Goal: Task Accomplishment & Management: Use online tool/utility

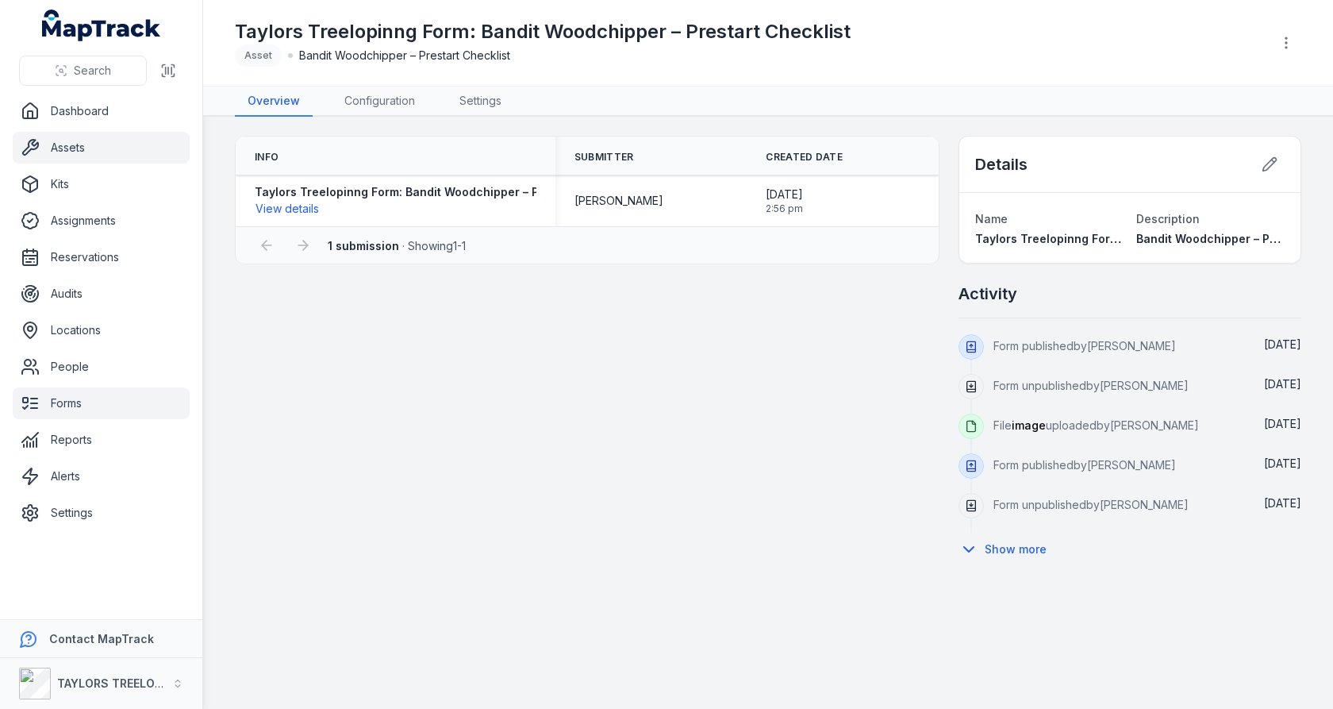
click at [88, 147] on link "Assets" at bounding box center [101, 148] width 177 height 32
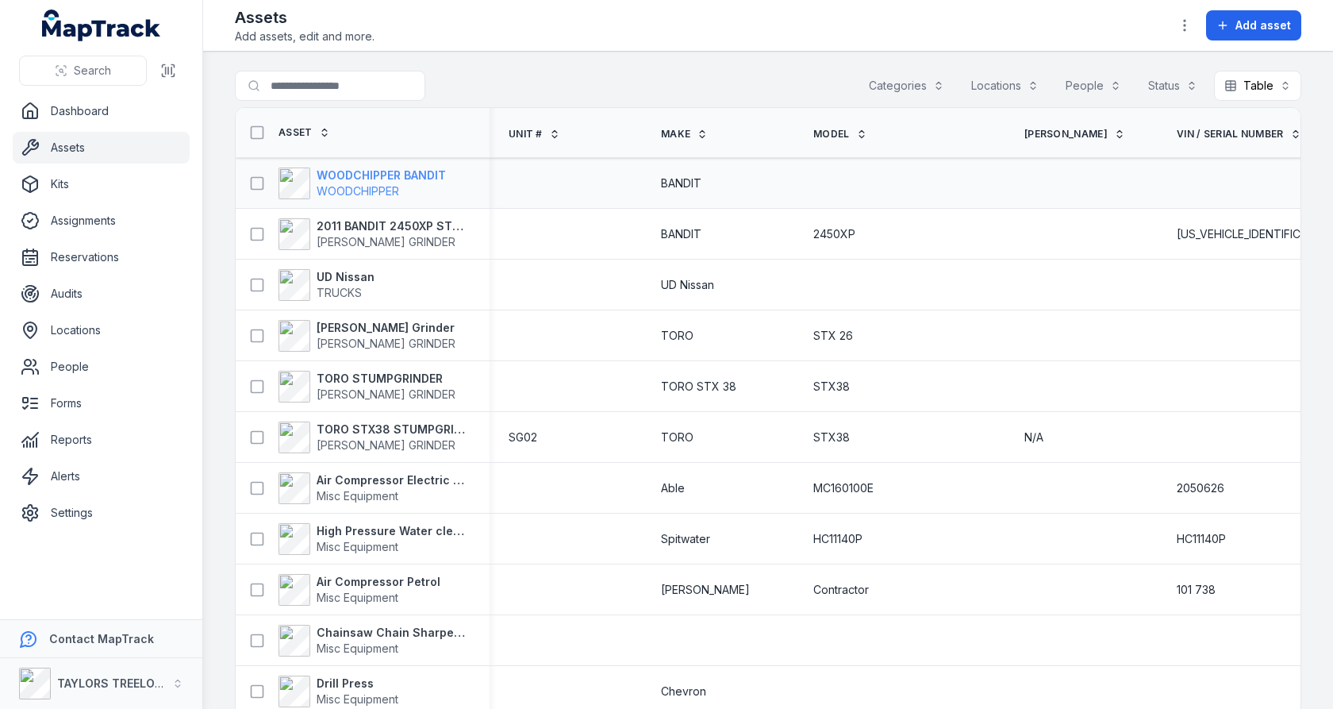
click at [414, 179] on strong "WOODCHIPPER BANDIT" at bounding box center [381, 175] width 129 height 16
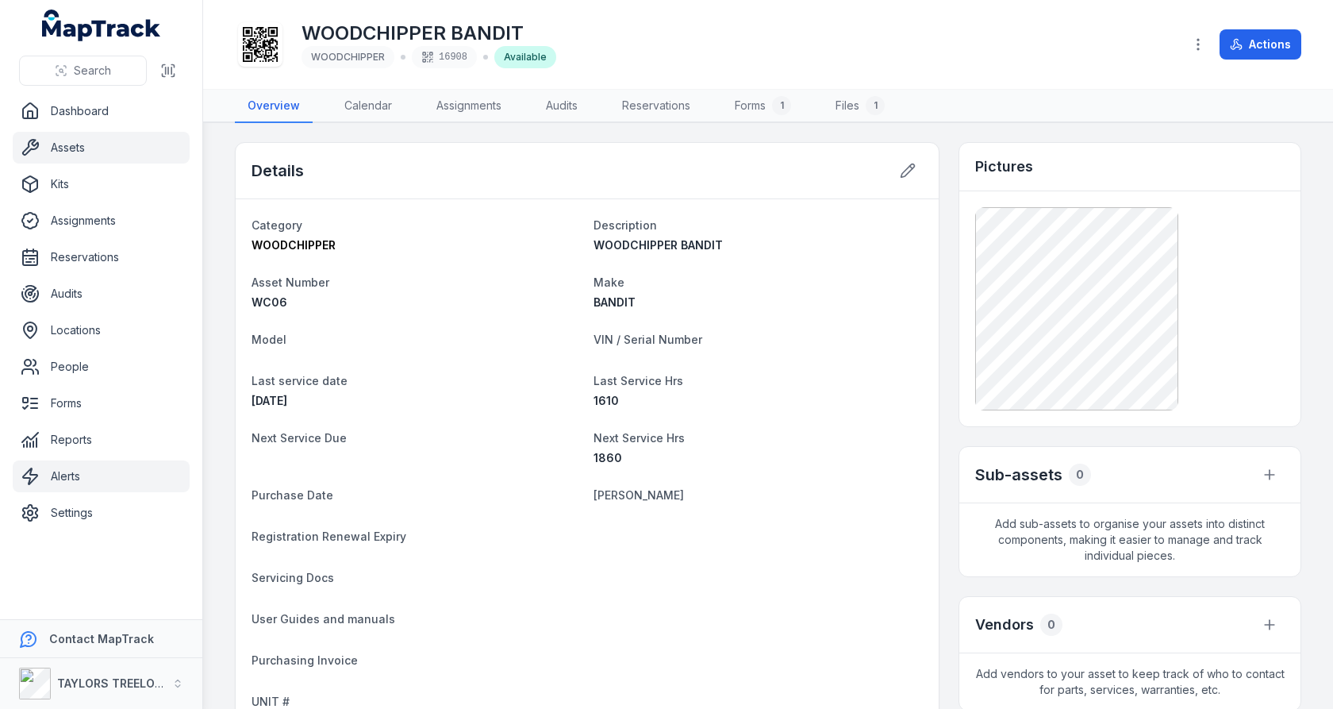
click at [113, 467] on link "Alerts" at bounding box center [101, 476] width 177 height 32
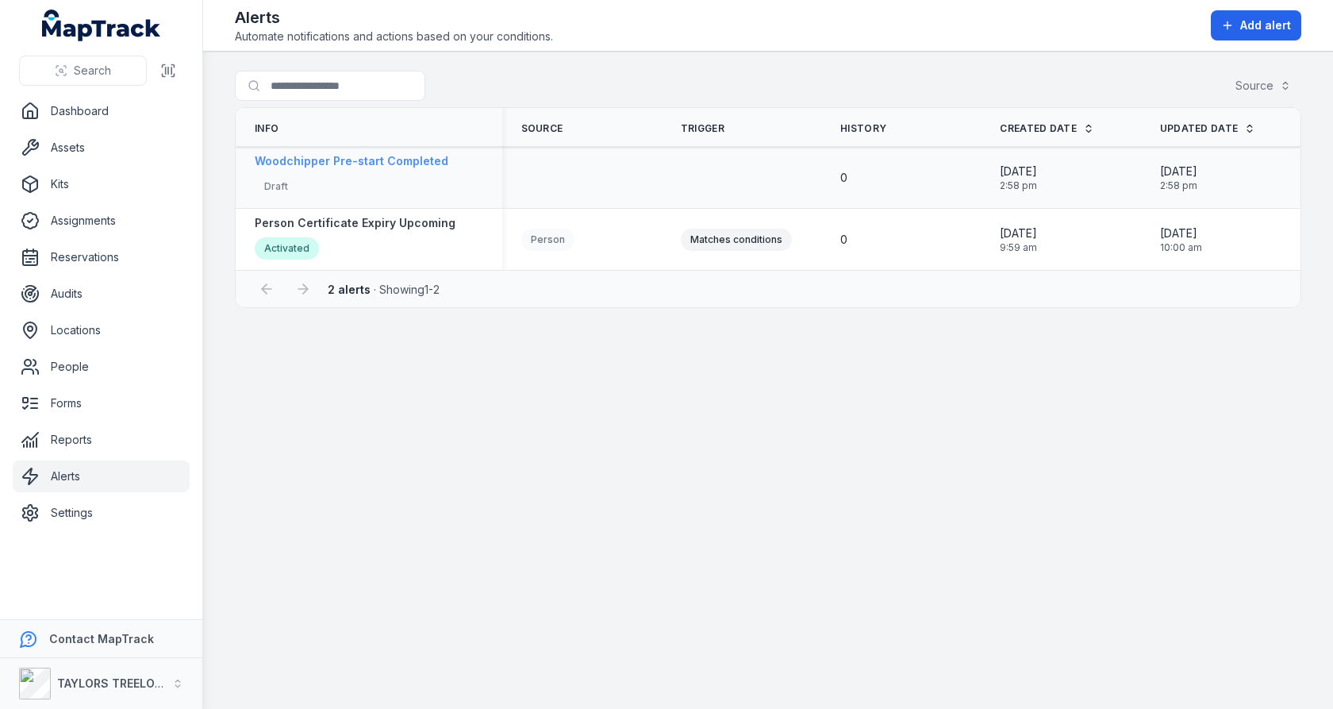
click at [398, 178] on div "Draft" at bounding box center [352, 188] width 194 height 26
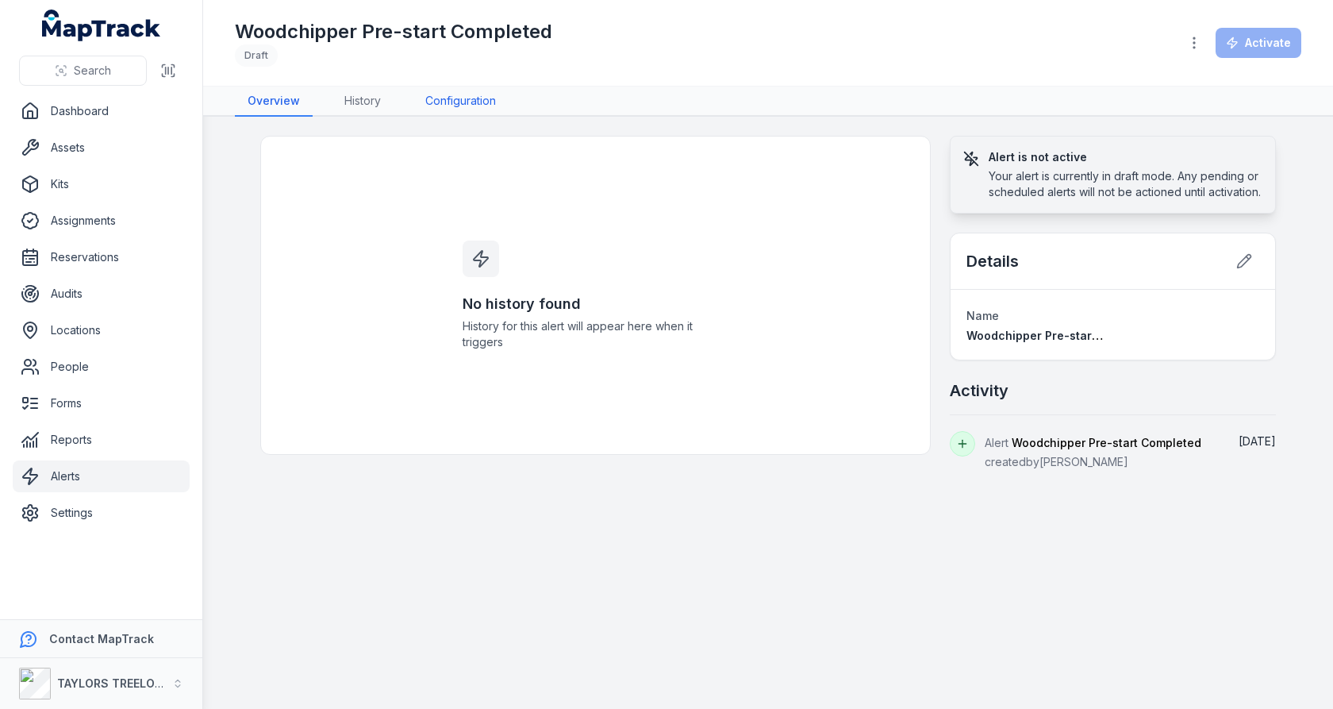
click at [508, 103] on link "Configuration" at bounding box center [461, 102] width 96 height 30
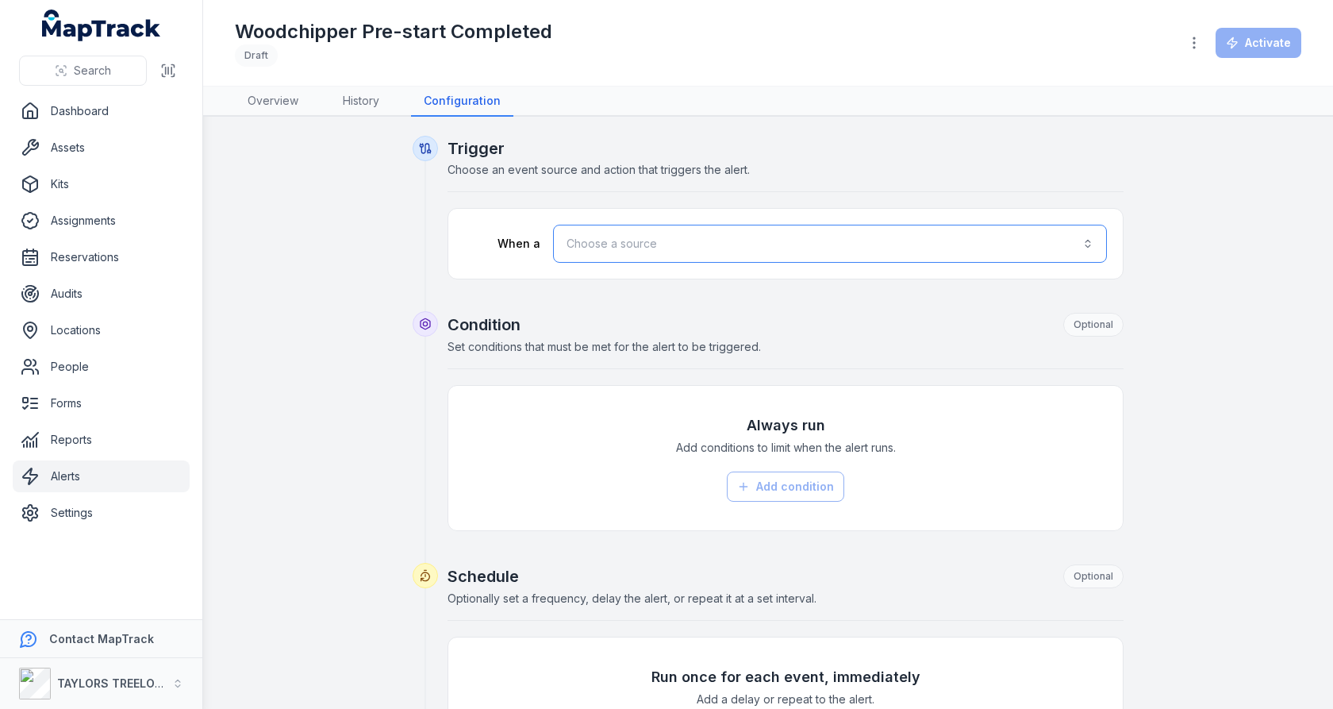
click at [629, 257] on button "Choose a source" at bounding box center [830, 244] width 554 height 38
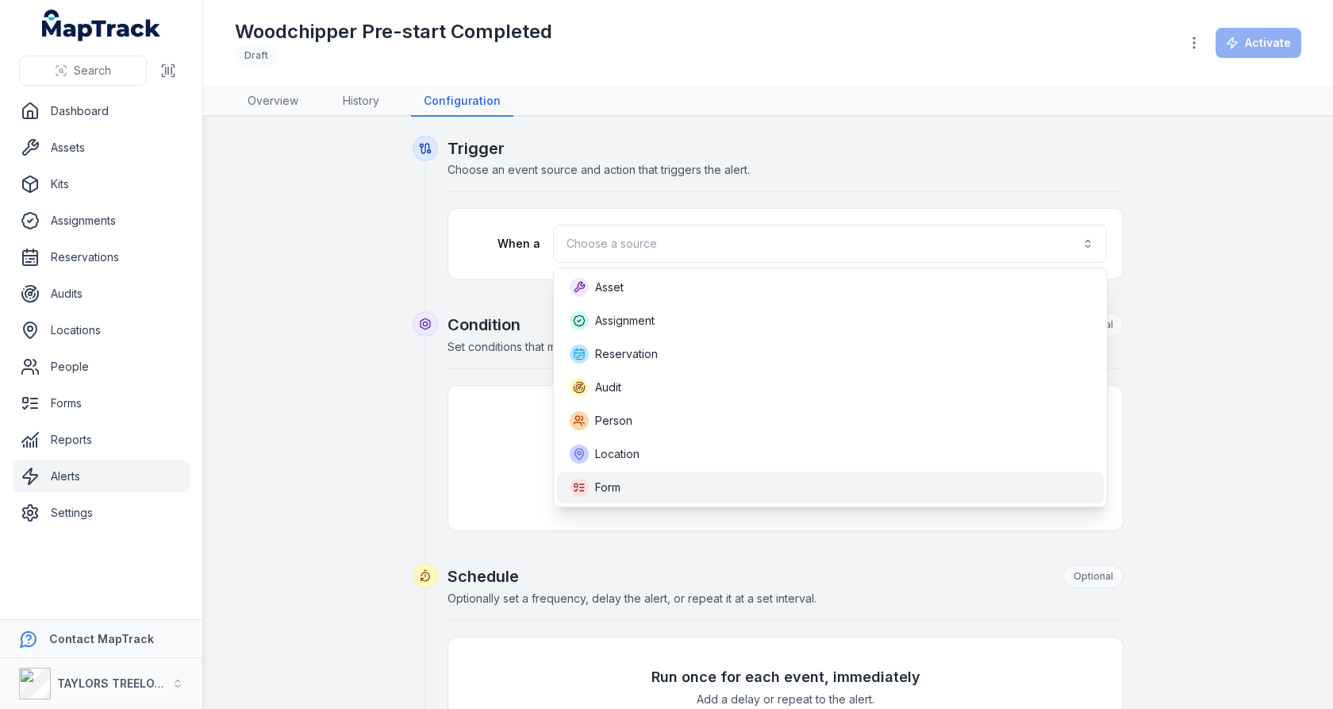
click at [608, 493] on span "Form" at bounding box center [607, 487] width 25 height 16
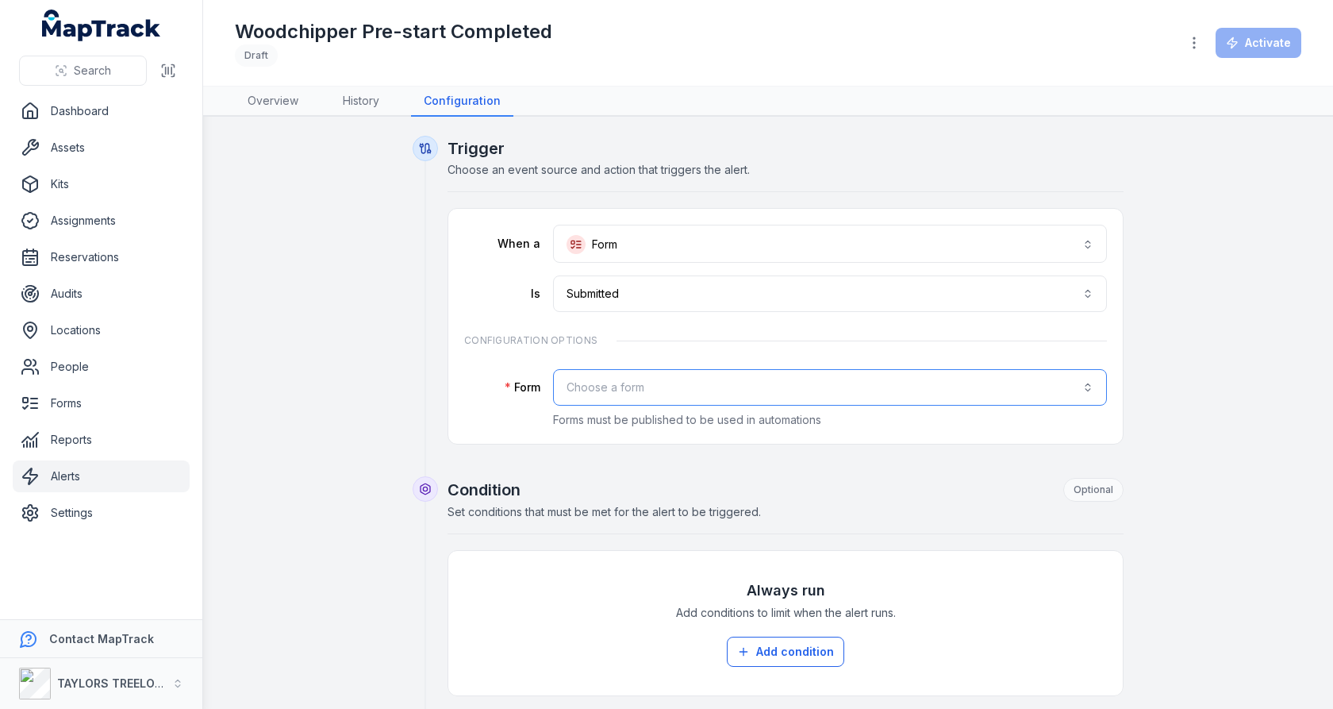
click at [606, 400] on button "Choose a form" at bounding box center [830, 387] width 554 height 37
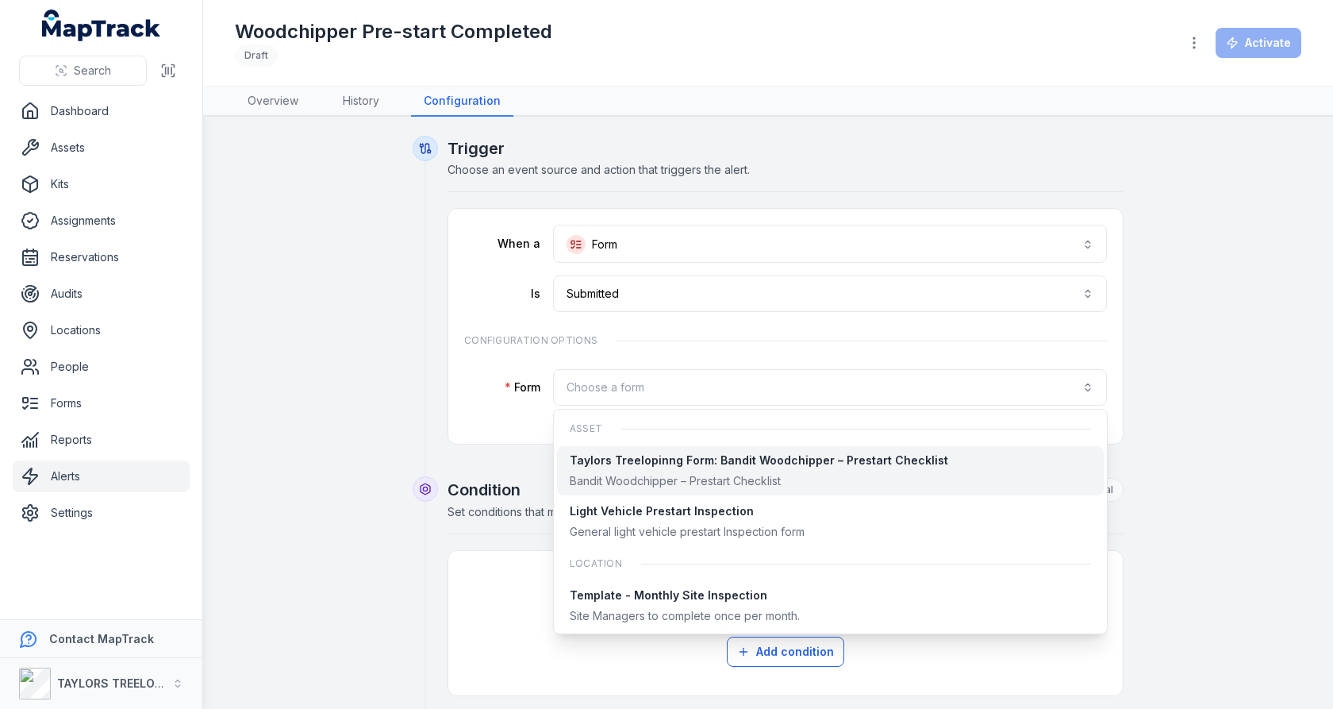
click at [615, 460] on div "Taylors Treelopinng Form: Bandit Woodchipper – Prestart Checklist" at bounding box center [759, 460] width 379 height 16
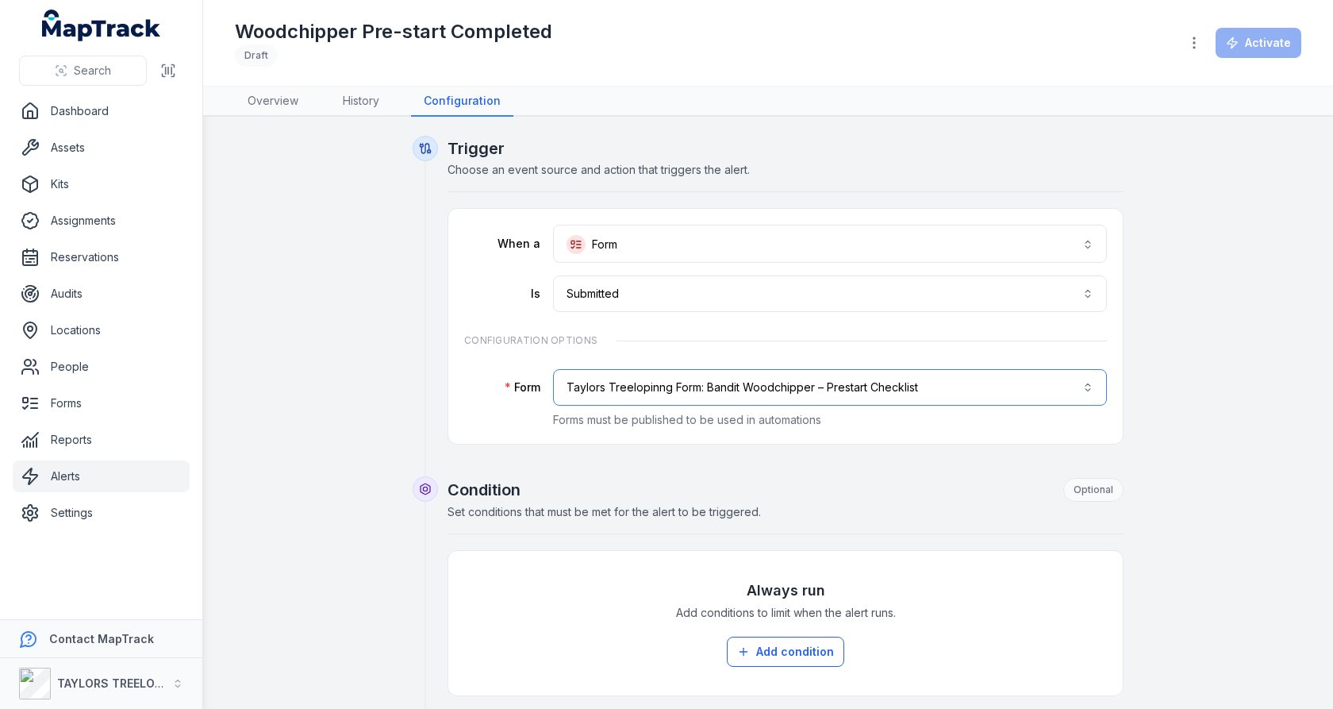
scroll to position [235, 0]
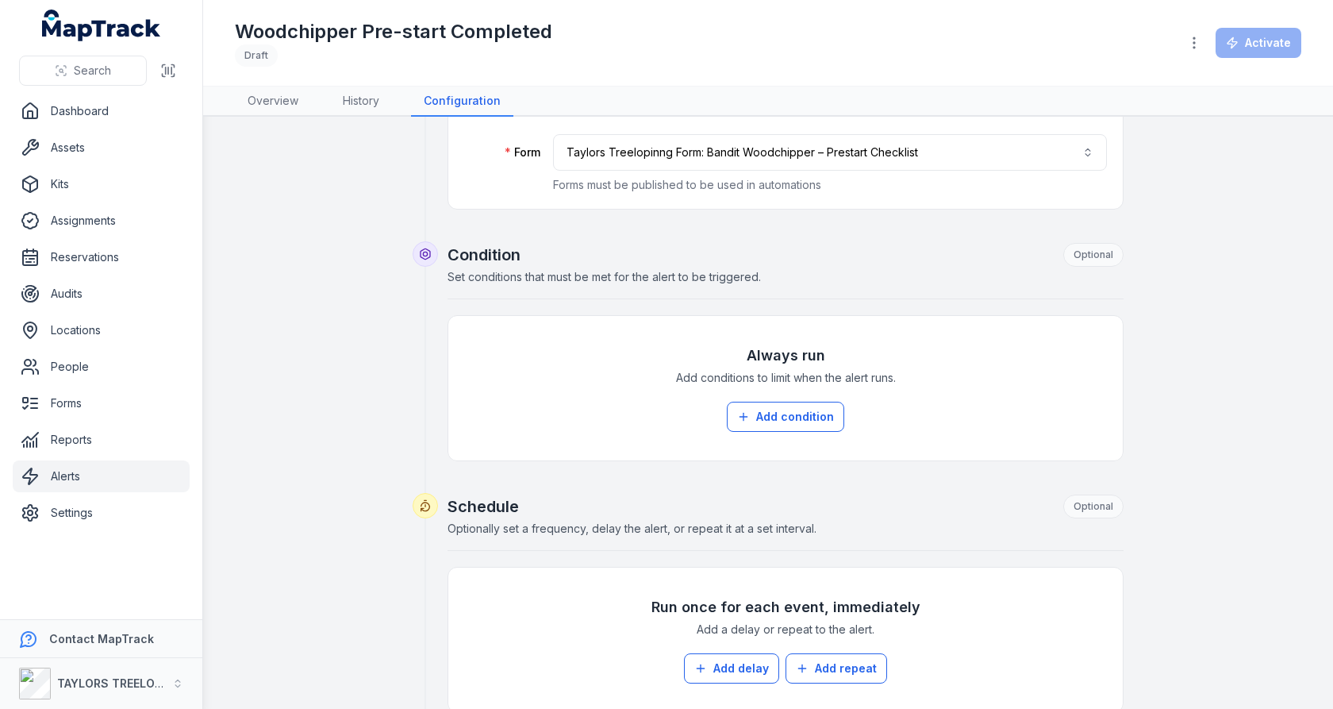
click at [759, 393] on div "Always run Add conditions to limit when the alert runs. Add condition" at bounding box center [785, 388] width 643 height 113
click at [757, 411] on button "Add condition" at bounding box center [785, 417] width 117 height 30
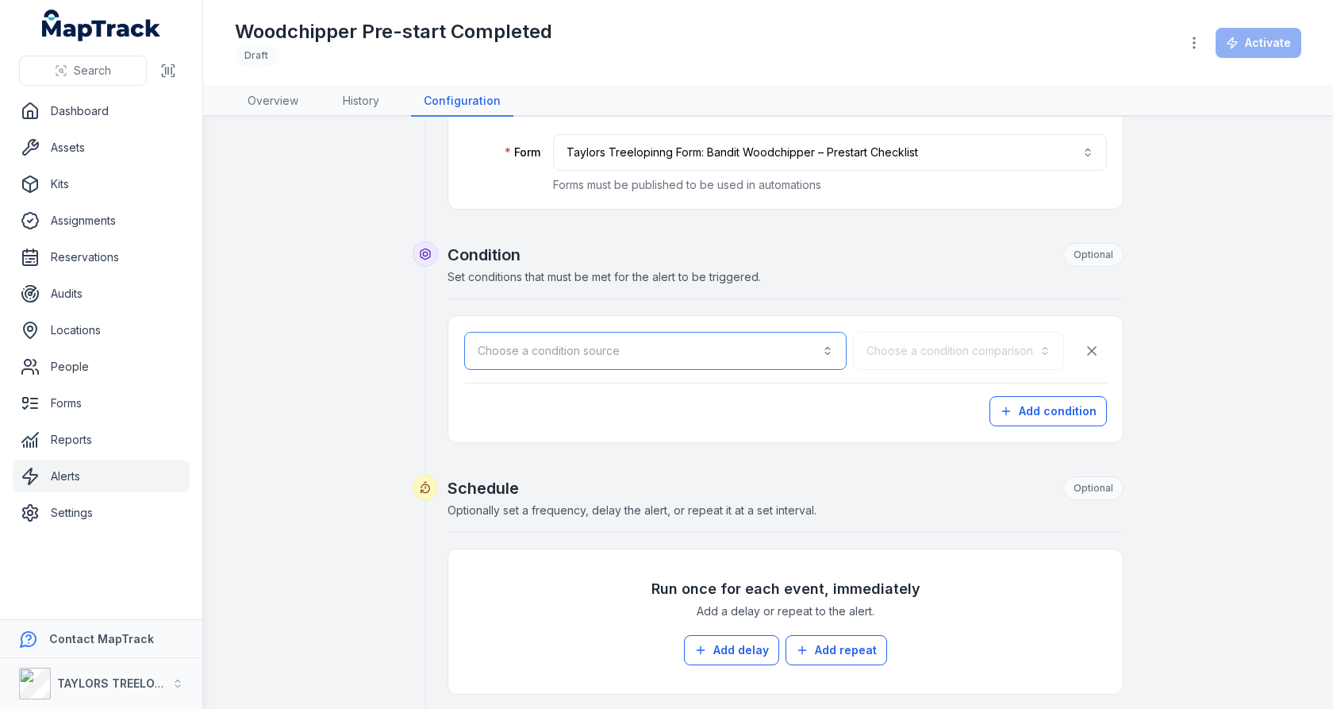
click at [640, 356] on button "Choose a condition source" at bounding box center [655, 351] width 383 height 38
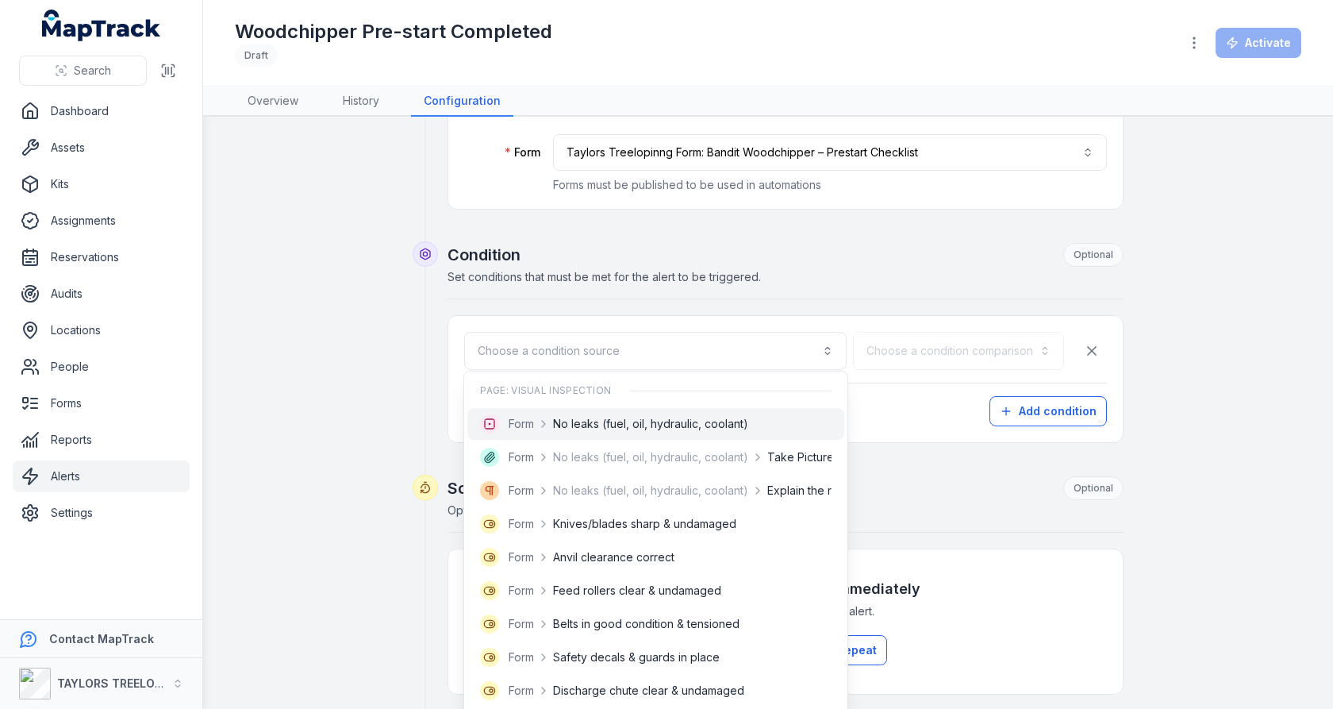
scroll to position [760, 0]
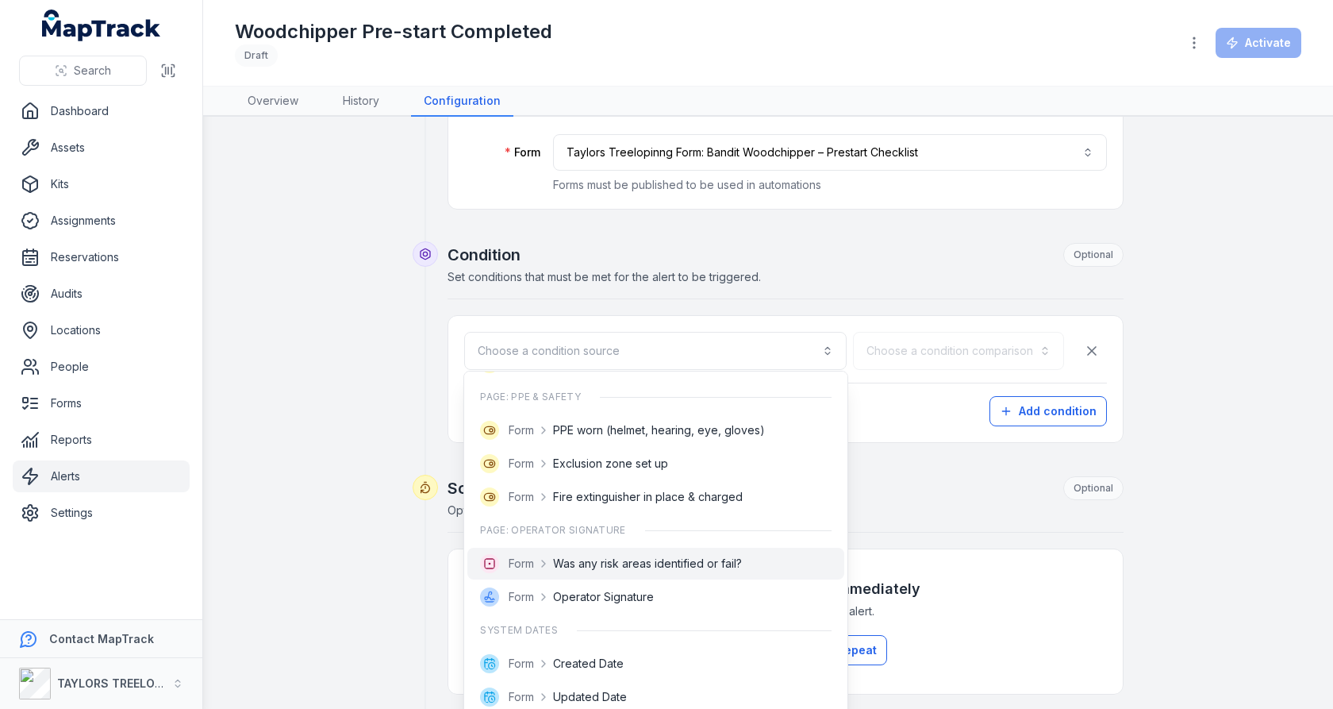
click at [606, 556] on span "Was any risk areas identified or fail?" at bounding box center [647, 564] width 189 height 16
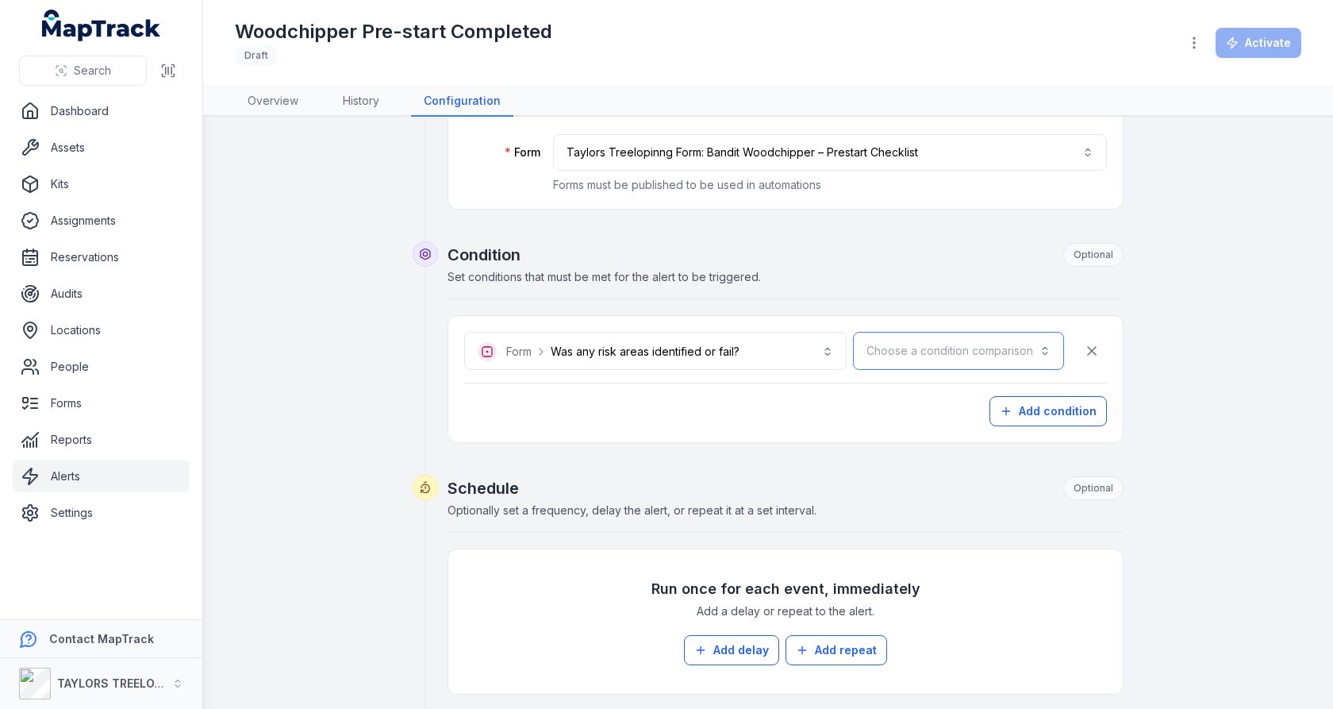
click at [943, 348] on button "Choose a condition comparison" at bounding box center [958, 351] width 211 height 38
click at [952, 394] on div "Is" at bounding box center [997, 389] width 109 height 16
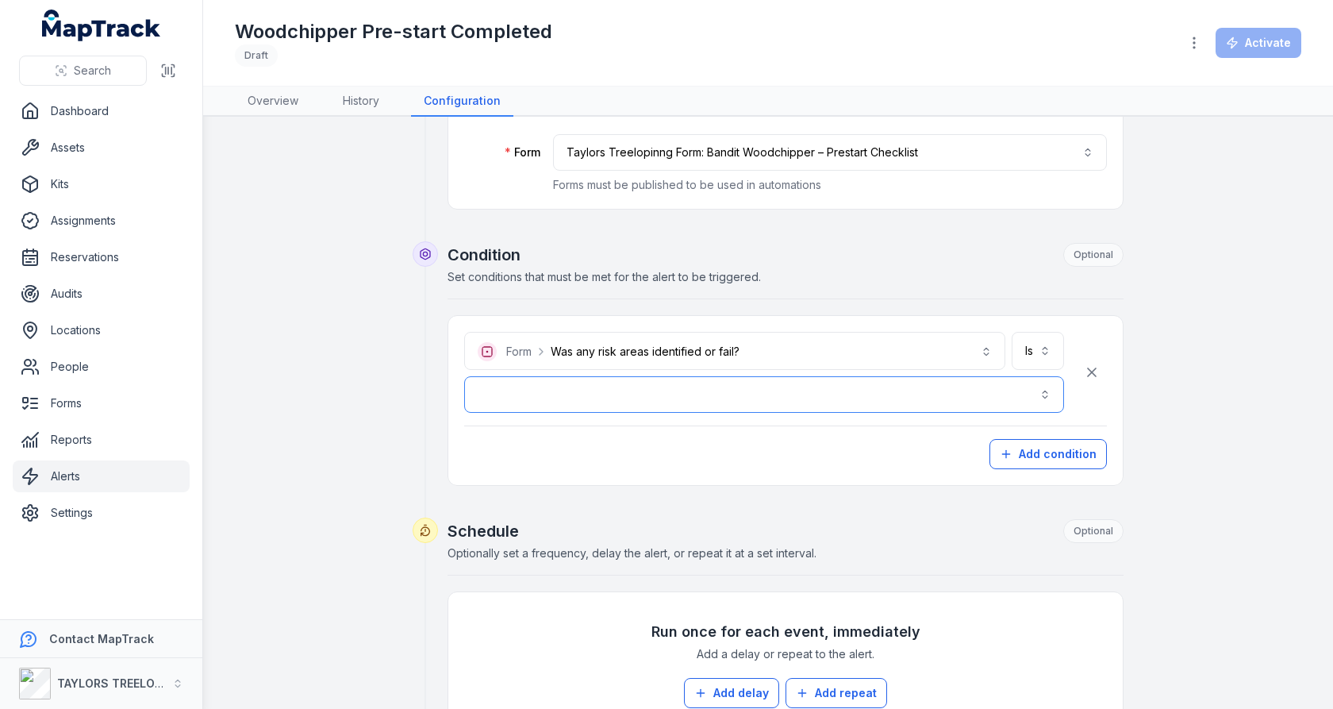
click at [818, 394] on button "button" at bounding box center [764, 394] width 600 height 37
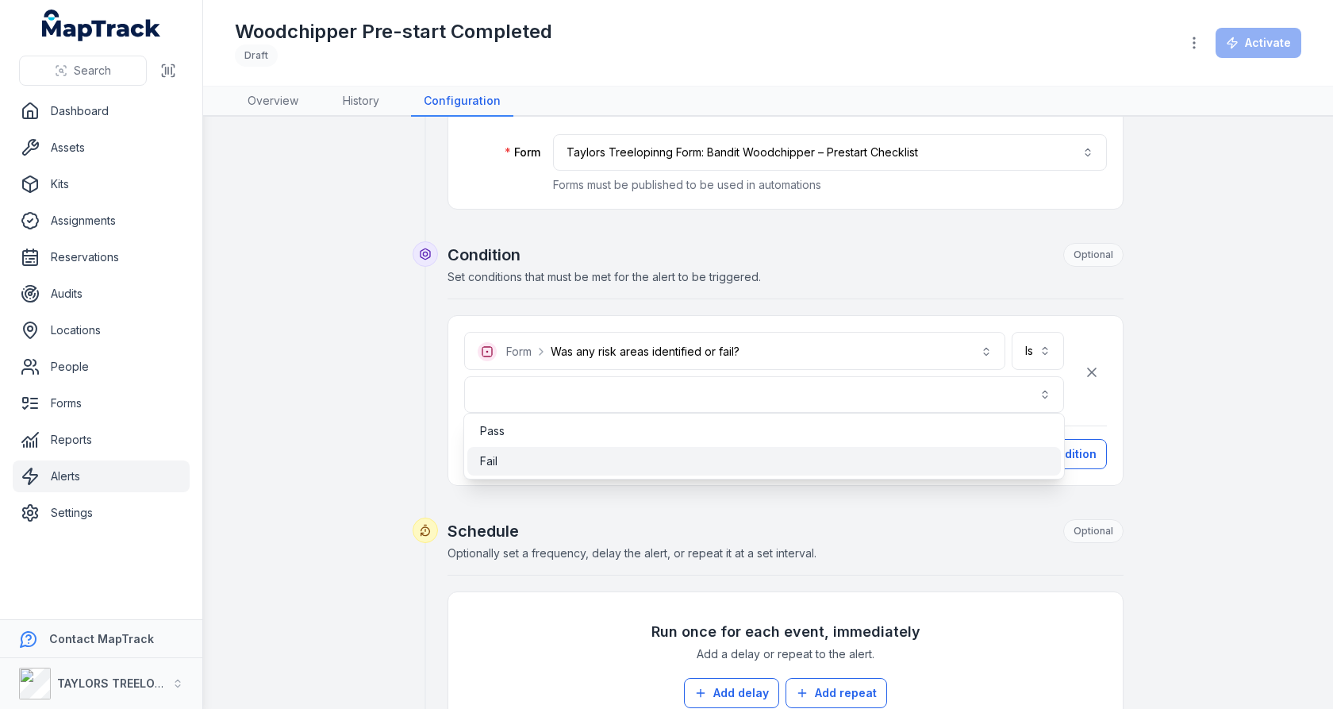
click at [760, 461] on div "Fail" at bounding box center [764, 461] width 568 height 16
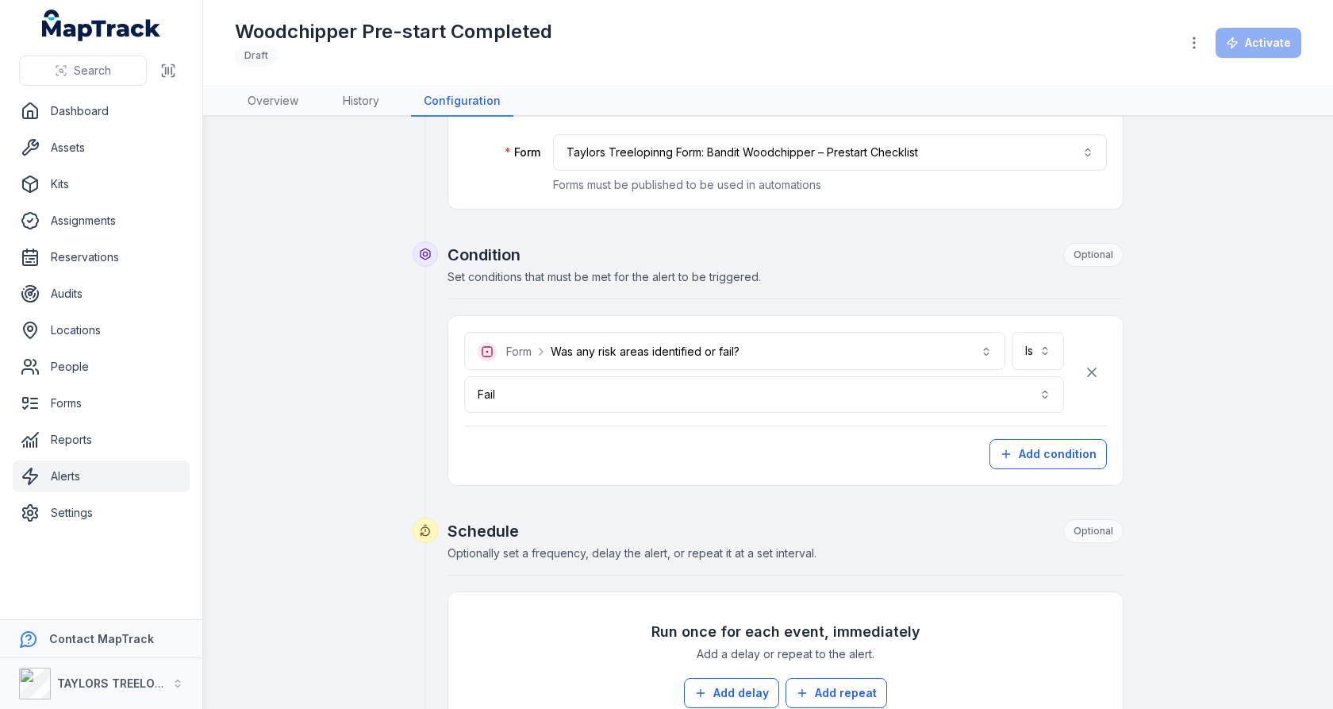
click at [850, 445] on div "Add condition" at bounding box center [785, 454] width 643 height 30
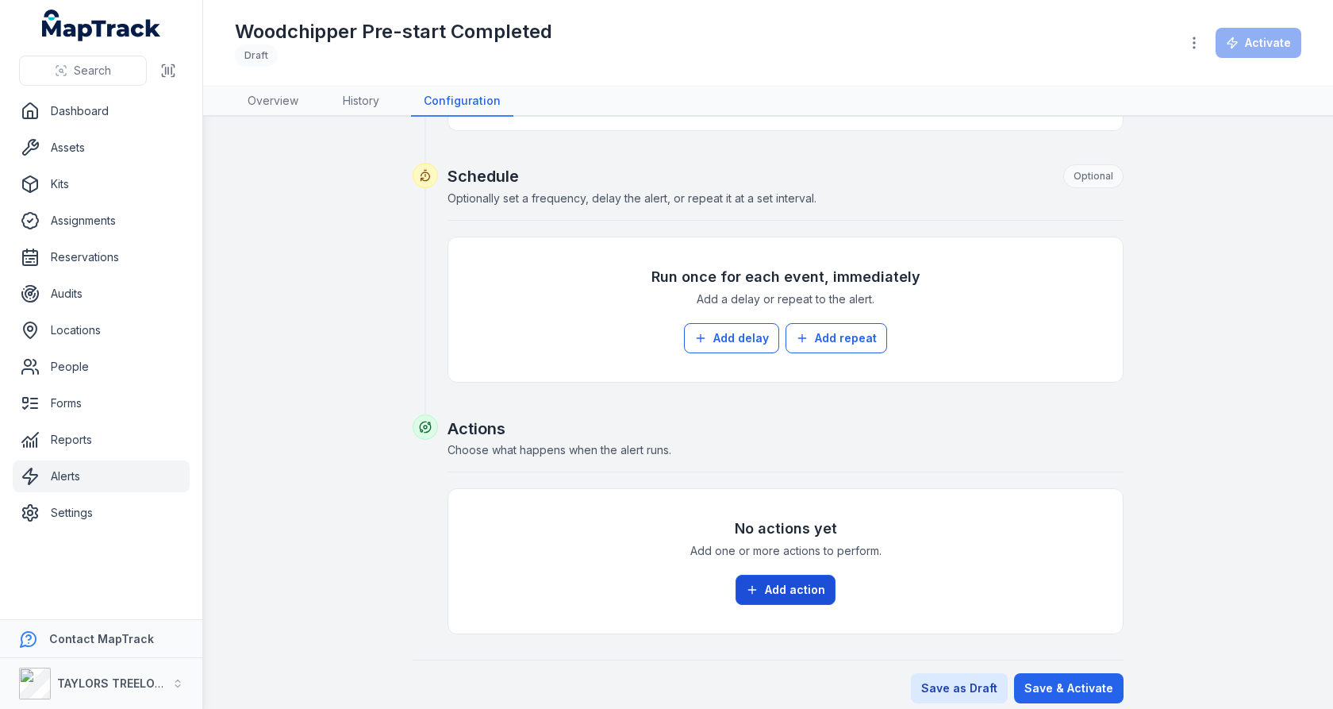
click at [783, 575] on button "Add action" at bounding box center [786, 590] width 100 height 30
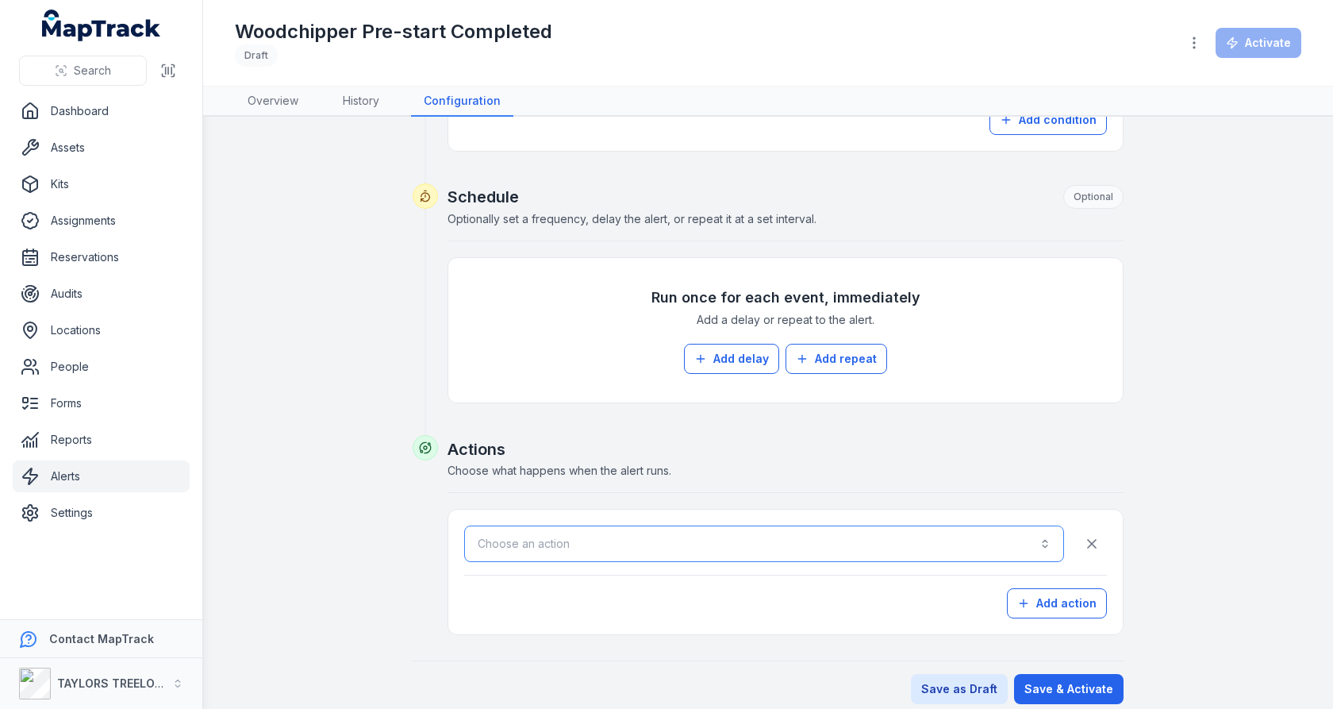
click at [760, 525] on button "Choose an action" at bounding box center [764, 543] width 600 height 37
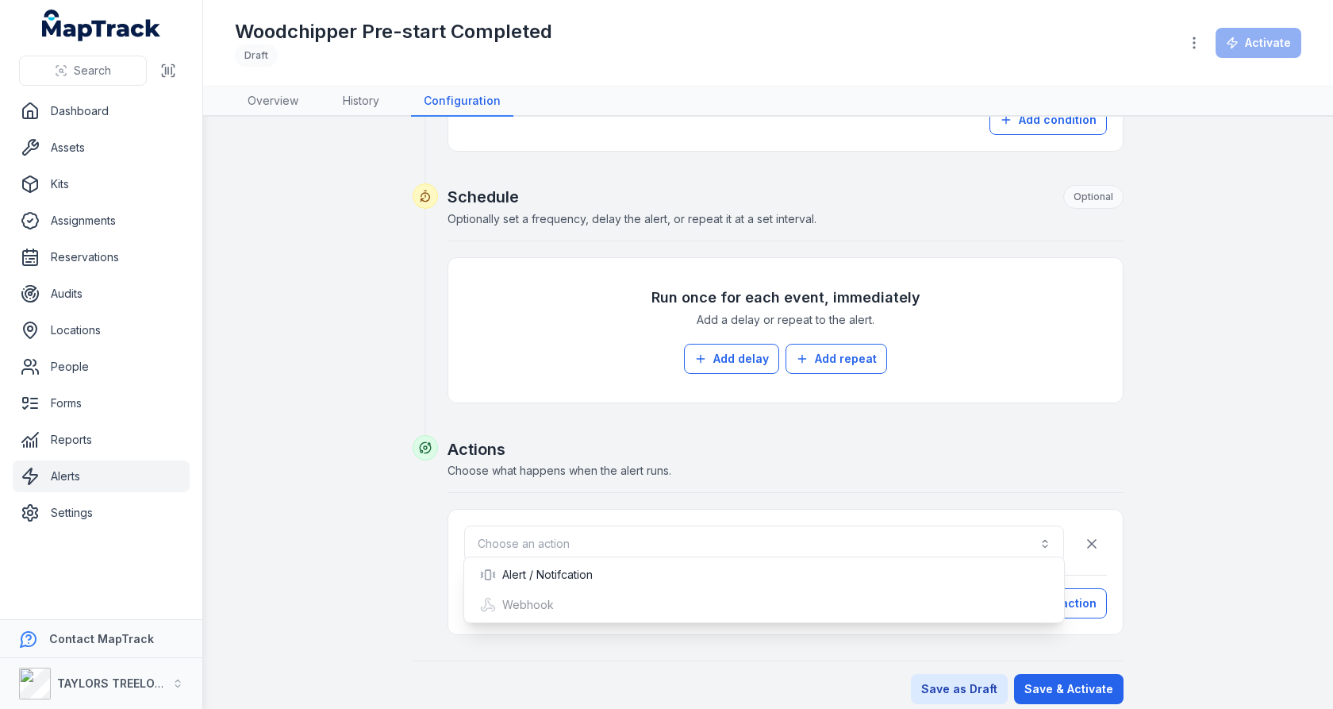
click at [700, 555] on div "Choose an action Add action" at bounding box center [785, 571] width 643 height 93
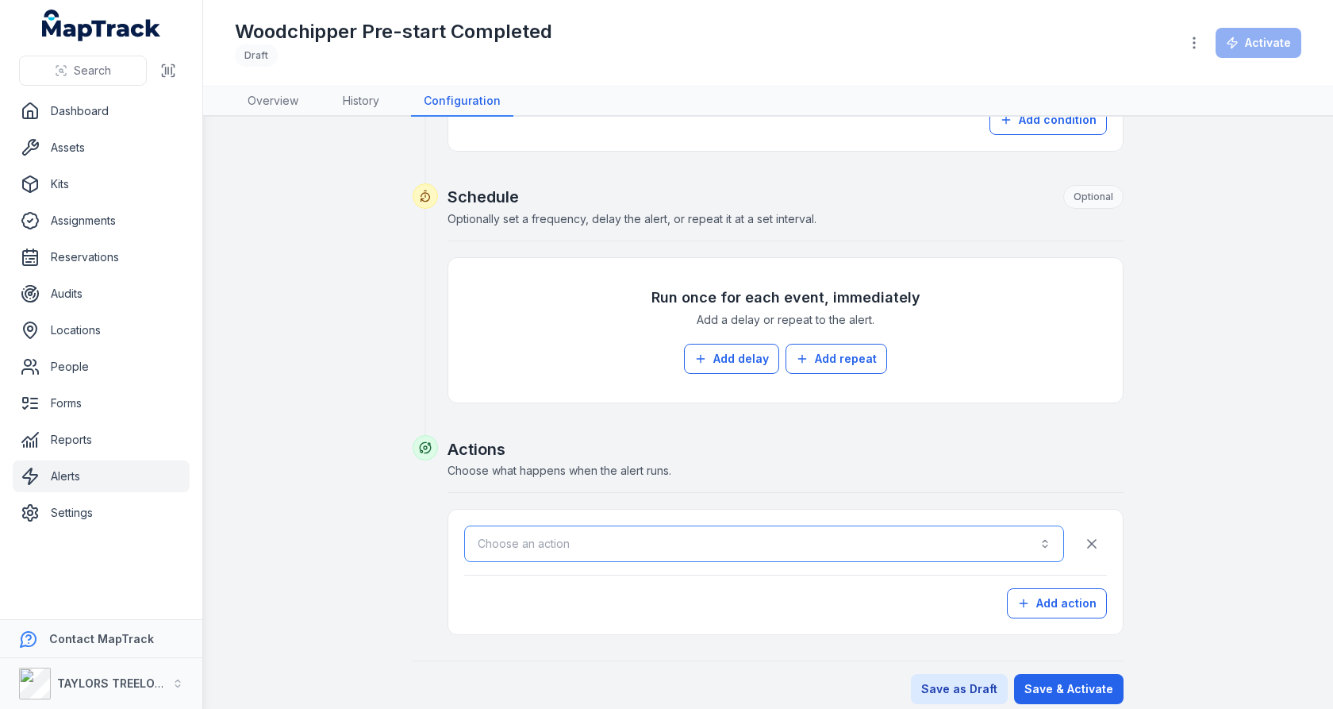
click at [716, 525] on button "Choose an action" at bounding box center [764, 543] width 600 height 37
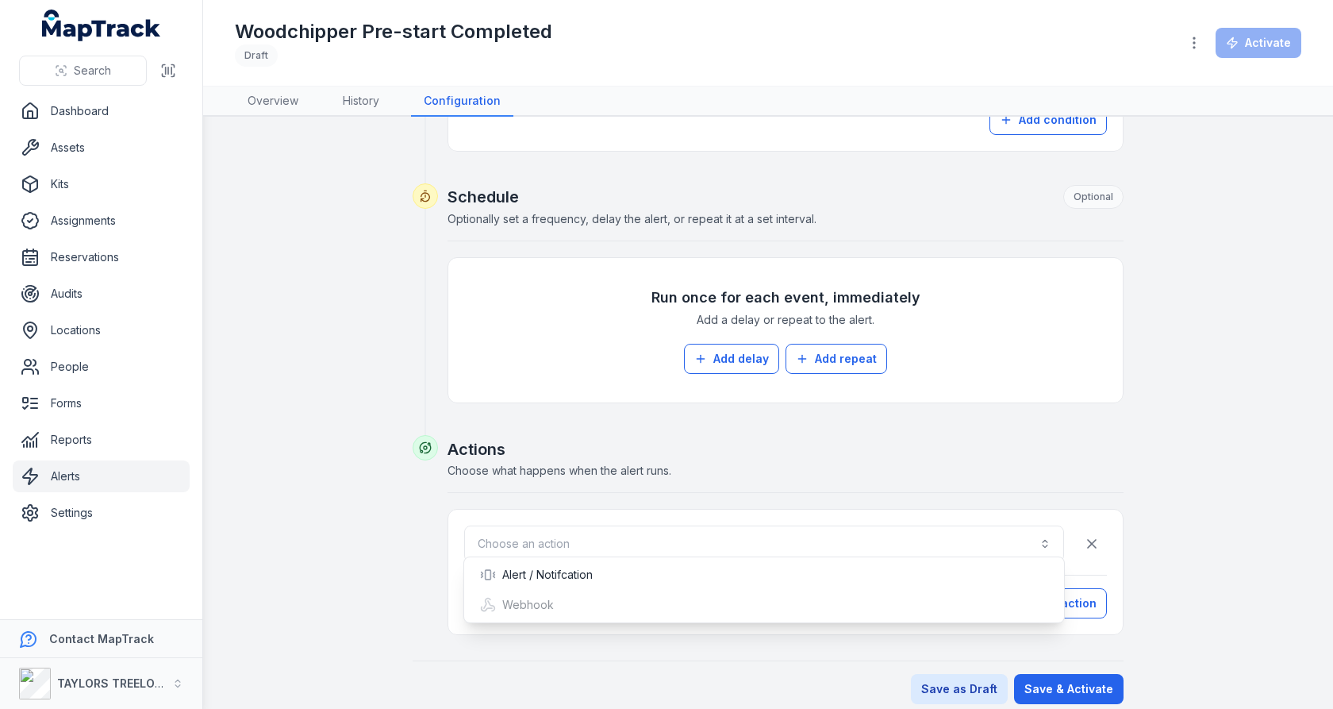
click at [710, 554] on div "Choose an action Add action" at bounding box center [785, 571] width 643 height 93
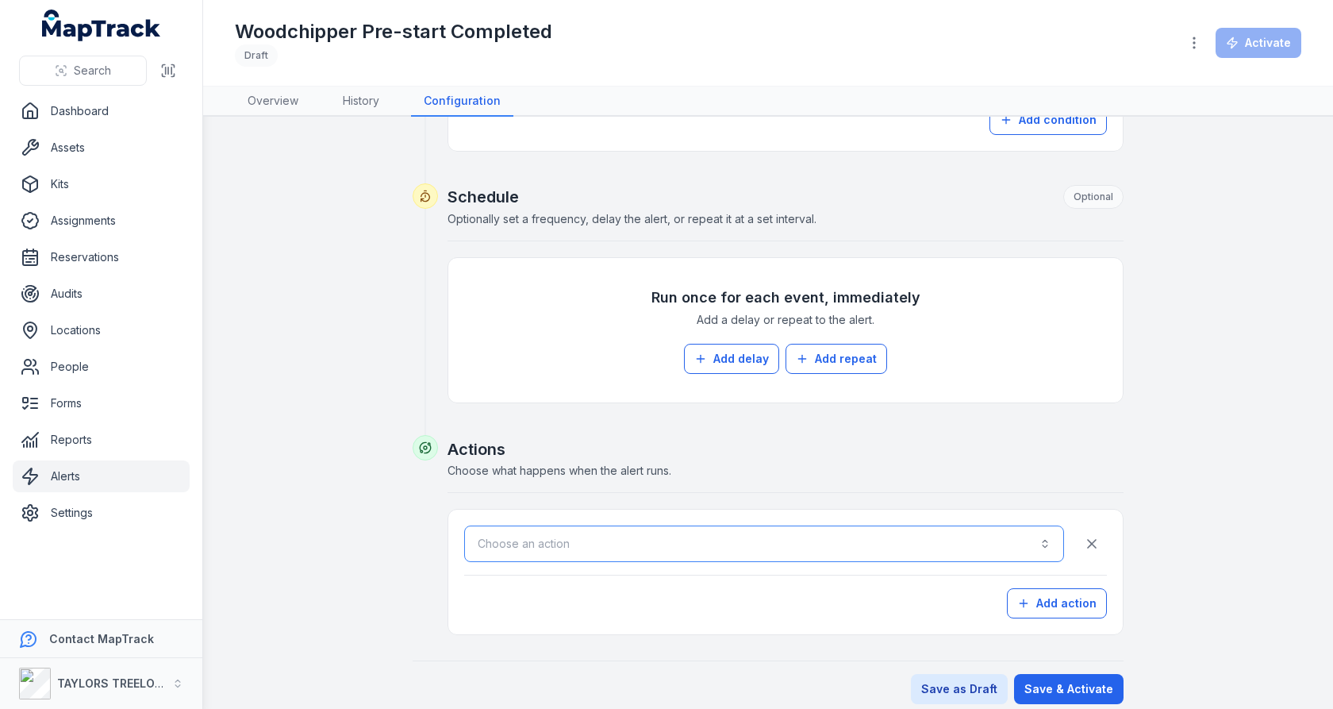
click at [710, 548] on button "Choose an action" at bounding box center [764, 543] width 600 height 37
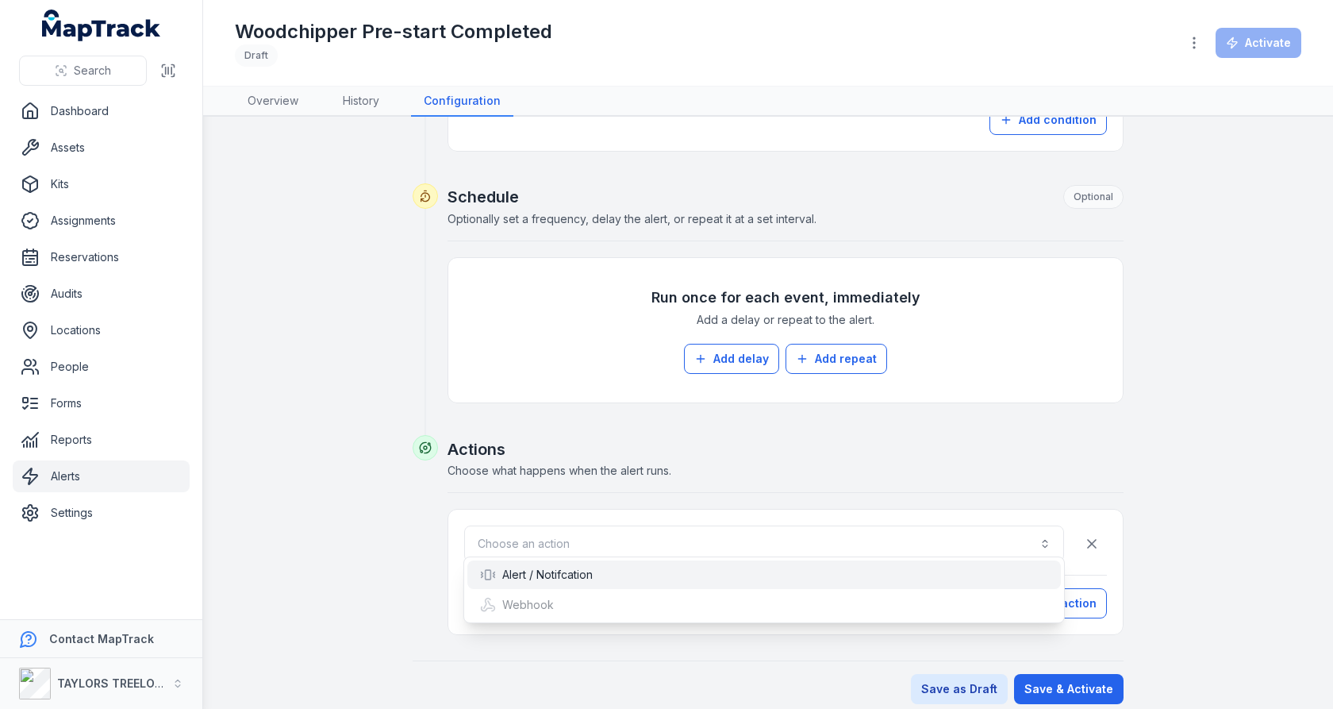
click at [709, 572] on div "Alert / Notifcation" at bounding box center [764, 575] width 568 height 16
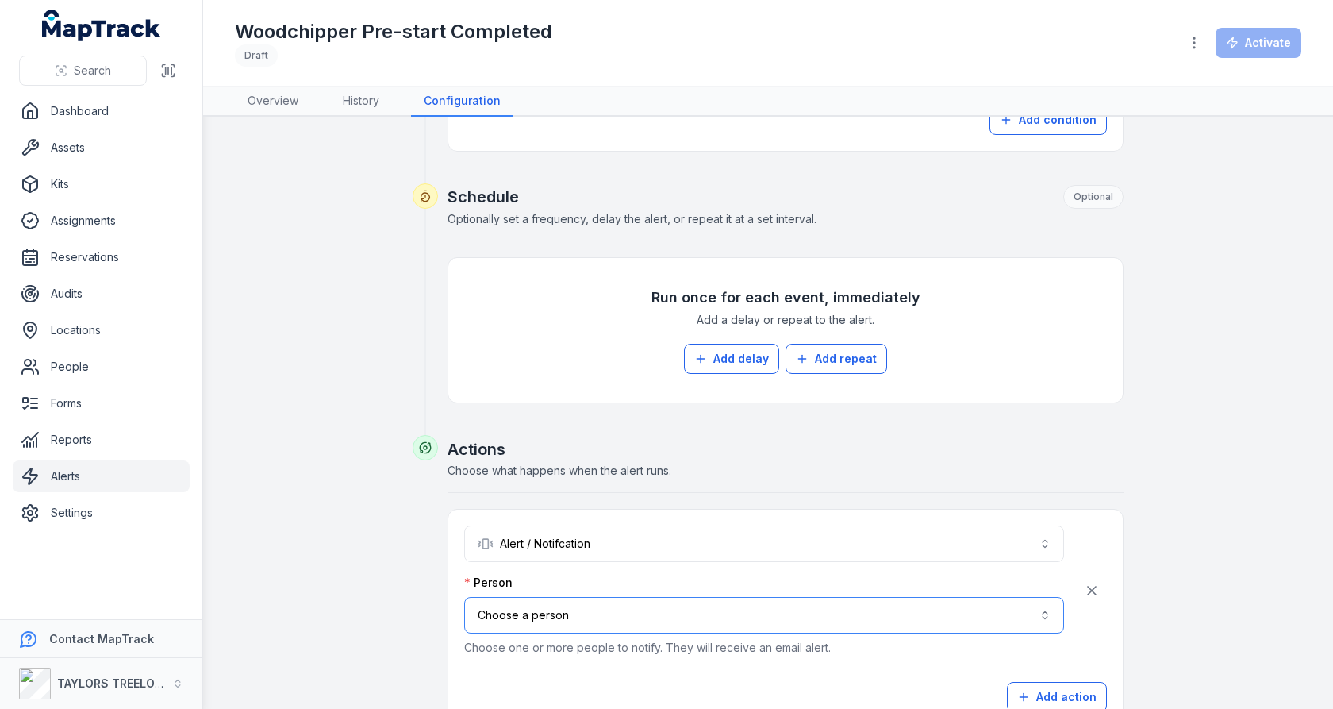
click at [707, 604] on button "Choose a person" at bounding box center [764, 615] width 600 height 37
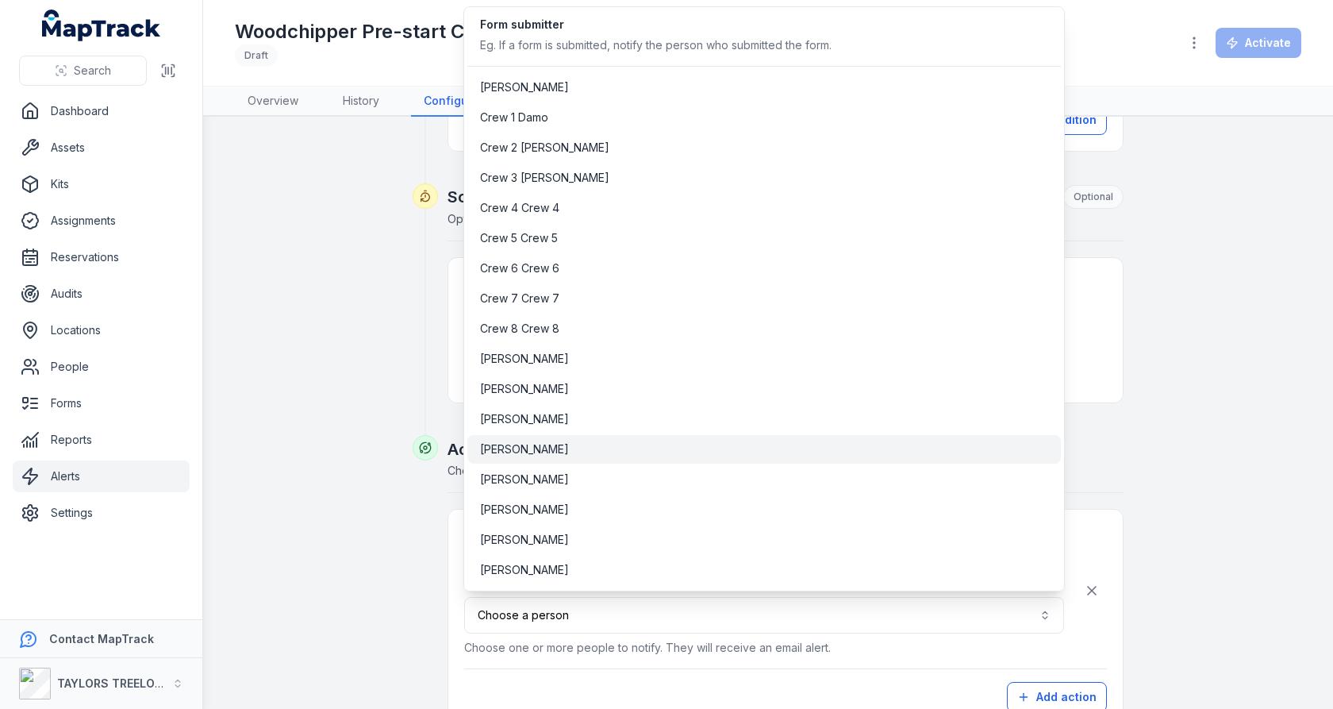
scroll to position [85, 0]
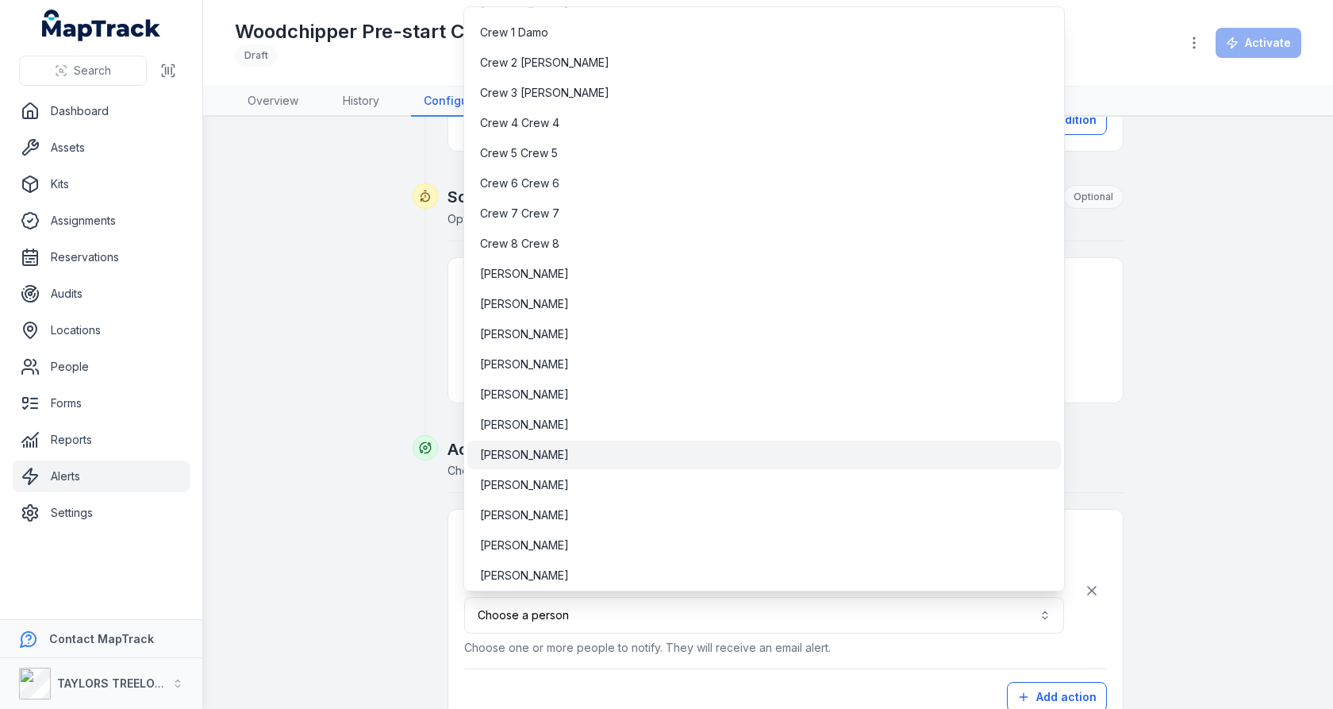
click at [610, 442] on div "[PERSON_NAME]" at bounding box center [764, 454] width 594 height 29
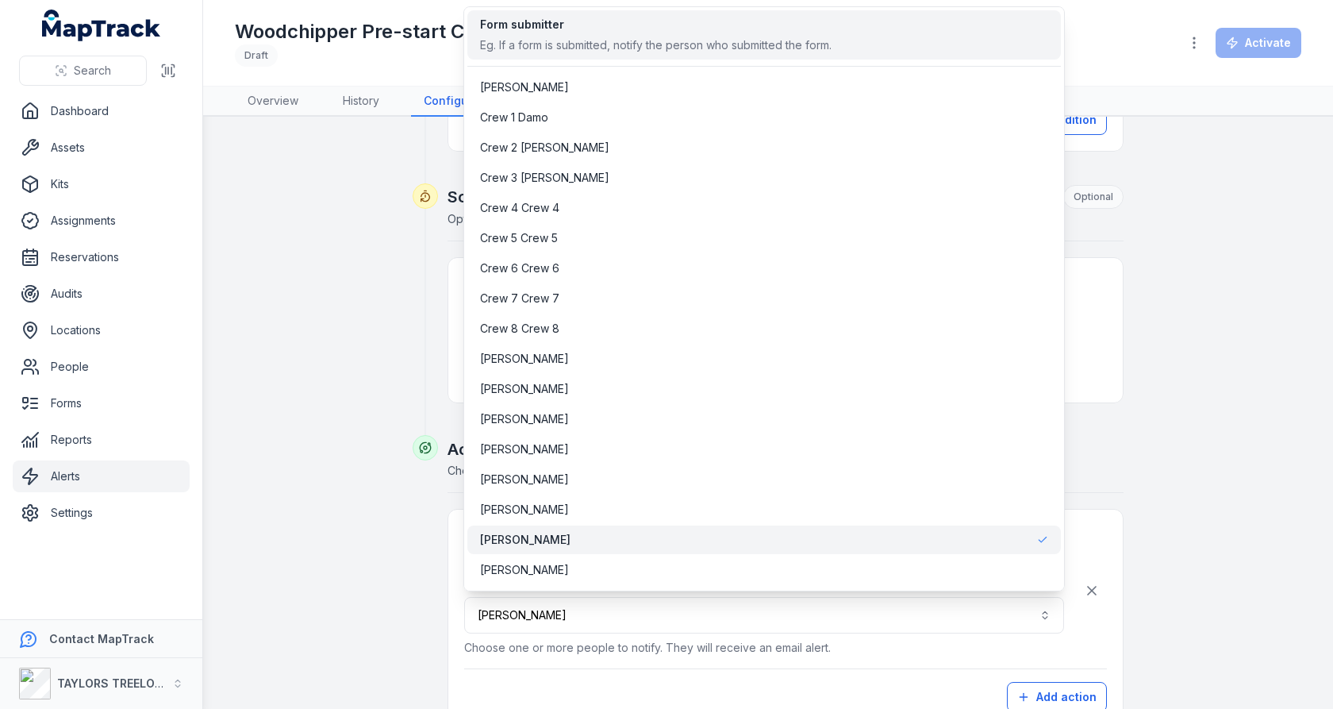
click at [590, 43] on div "Eg. If a form is submitted, notify the person who submitted the form." at bounding box center [656, 45] width 352 height 16
click at [364, 274] on div "**********" at bounding box center [768, 182] width 1067 height 1231
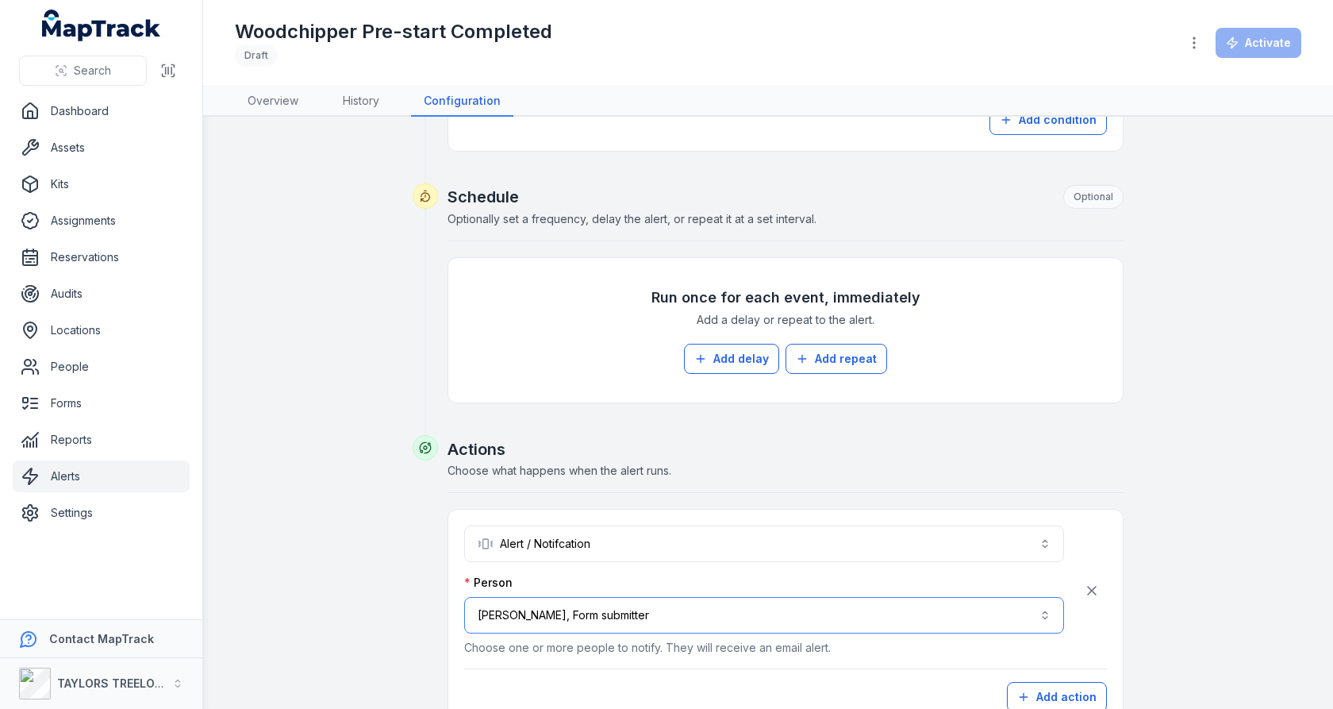
scroll to position [663, 0]
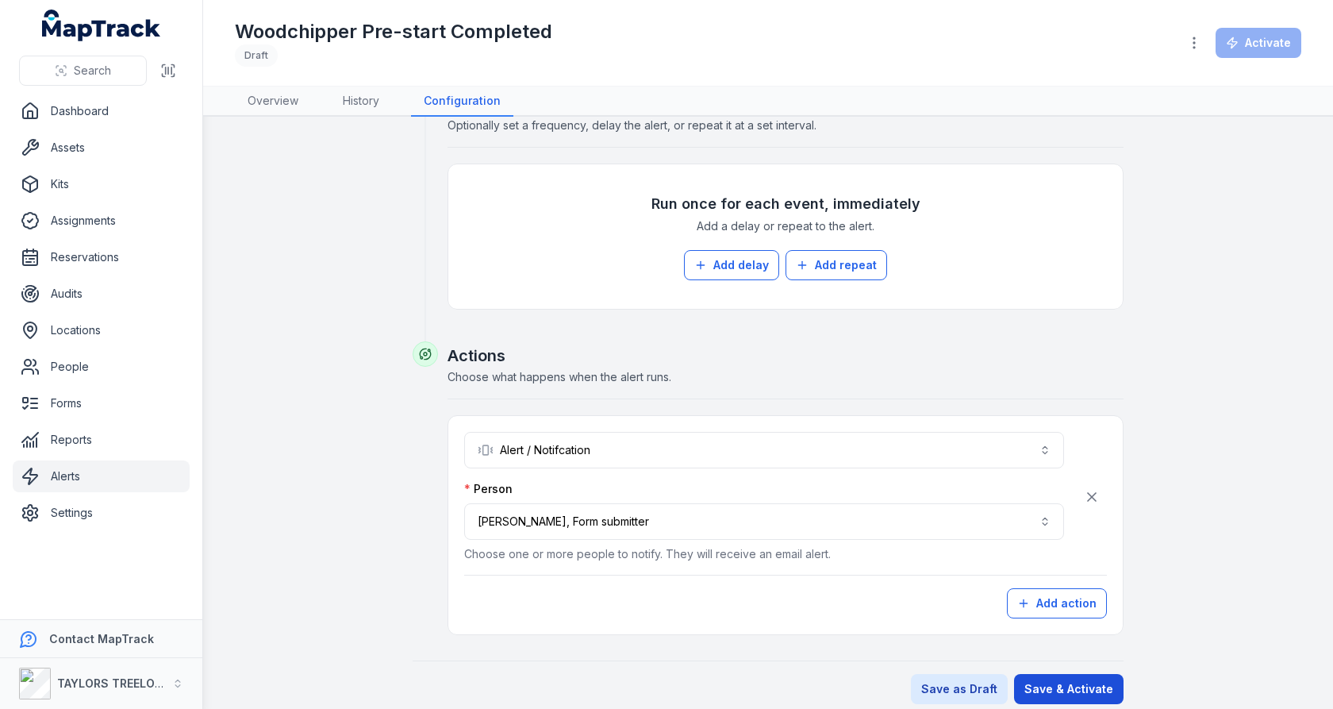
click at [1082, 683] on button "Save & Activate" at bounding box center [1069, 689] width 110 height 30
click at [1187, 449] on div "**********" at bounding box center [768, 88] width 1067 height 1231
